Goal: Task Accomplishment & Management: Manage account settings

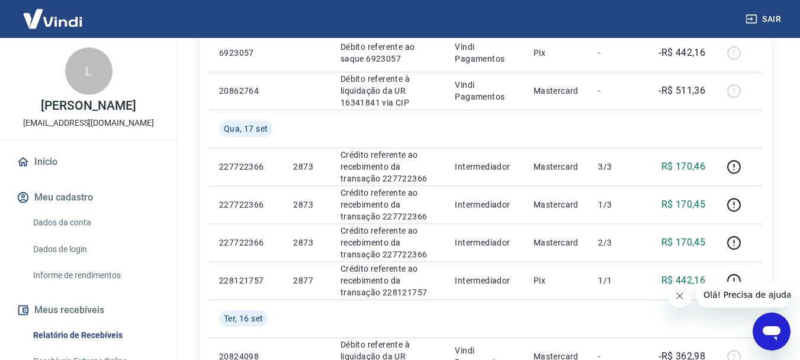
scroll to position [474, 0]
